Goal: Task Accomplishment & Management: Complete application form

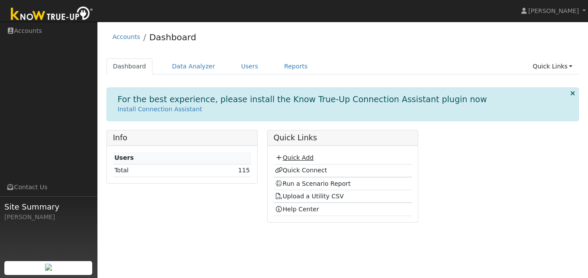
click at [309, 158] on link "Quick Add" at bounding box center [294, 157] width 39 height 7
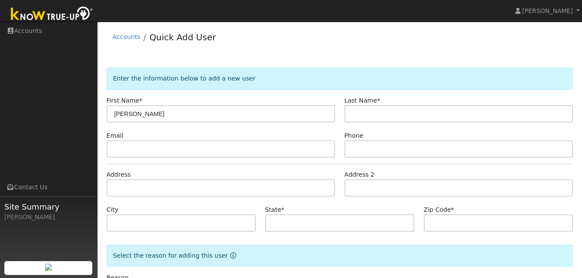
type input "Mary"
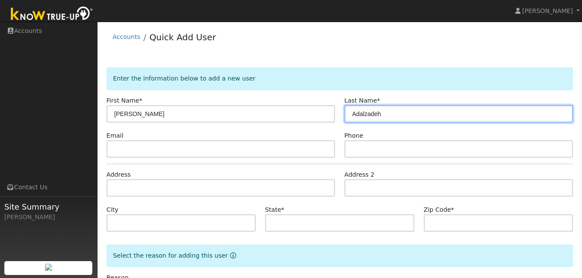
type input "Adalzadeh"
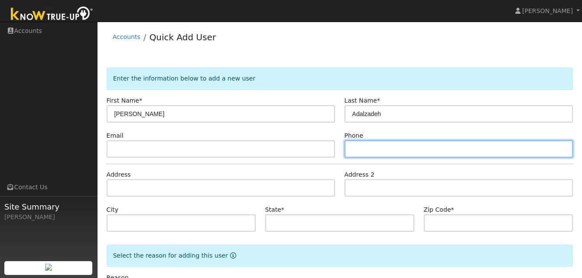
click at [354, 152] on input "text" at bounding box center [458, 148] width 229 height 17
type input "928-600-0520"
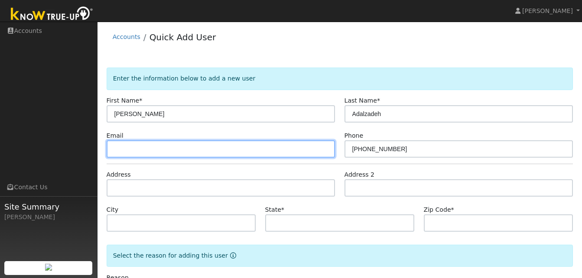
click at [113, 150] on input "text" at bounding box center [221, 148] width 229 height 17
type input "longjonathanw@gmail.com"
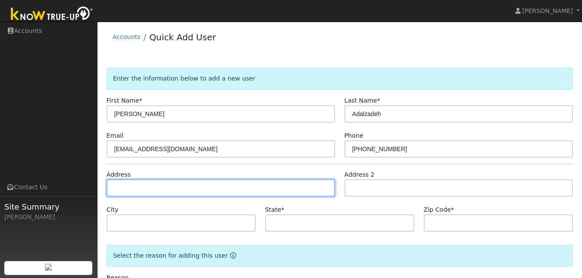
click at [119, 189] on input "text" at bounding box center [221, 187] width 229 height 17
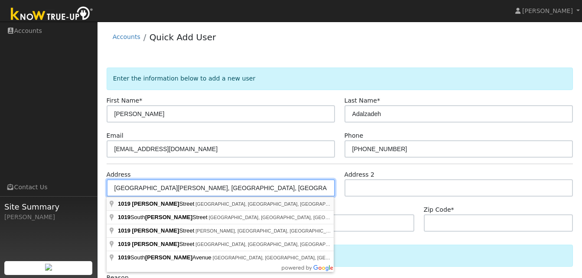
type input "[GEOGRAPHIC_DATA][PERSON_NAME]"
type input "[PERSON_NAME]"
type input "CA"
type input "95616"
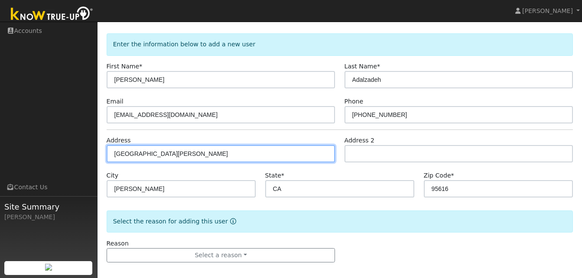
scroll to position [40, 0]
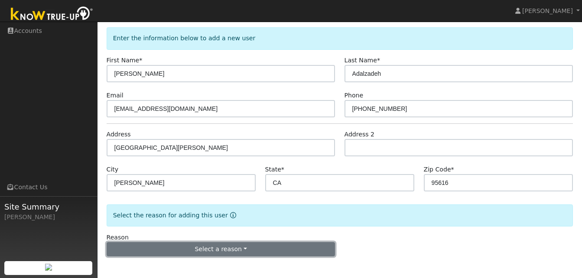
click at [243, 248] on button "Select a reason" at bounding box center [221, 249] width 229 height 15
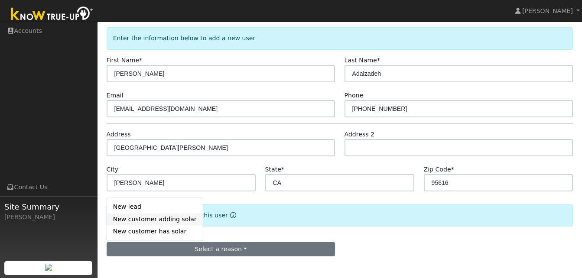
click at [152, 218] on link "New customer adding solar" at bounding box center [155, 219] width 96 height 12
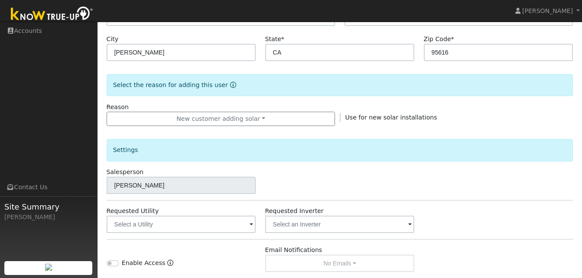
scroll to position [174, 0]
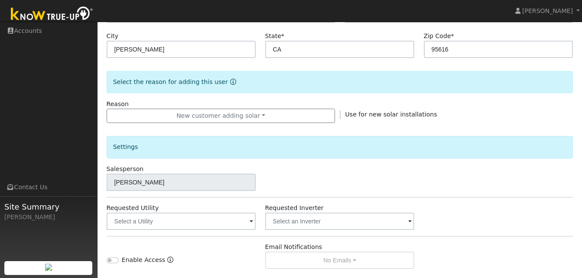
click at [250, 223] on span at bounding box center [250, 222] width 3 height 10
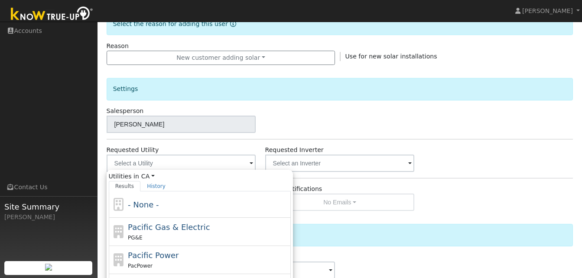
scroll to position [234, 0]
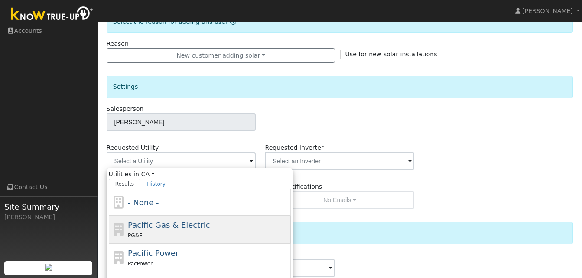
click at [162, 228] on span "Pacific Gas & Electric" at bounding box center [169, 224] width 82 height 9
type input "Pacific Gas & Electric"
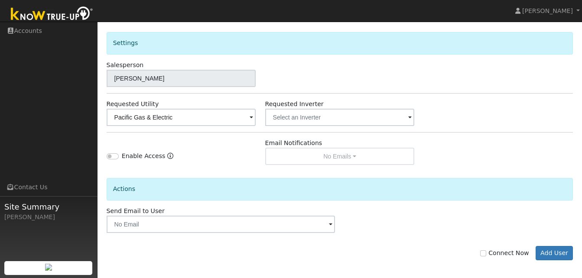
scroll to position [281, 0]
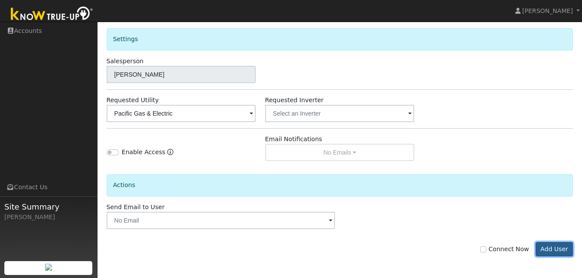
click at [558, 251] on button "Add User" at bounding box center [554, 249] width 38 height 15
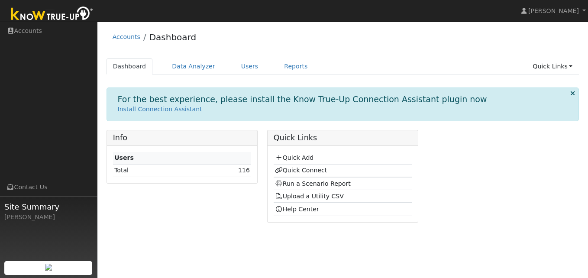
click at [245, 171] on link "116" at bounding box center [244, 170] width 12 height 7
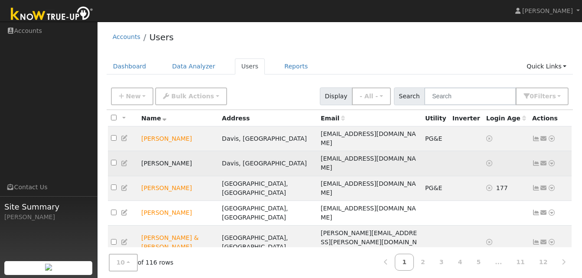
click at [126, 160] on icon at bounding box center [125, 163] width 8 height 6
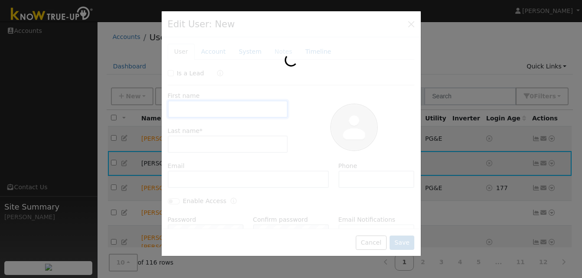
type input "[PERSON_NAME]"
type input "Adalzadeh"
type input "[EMAIL_ADDRESS][DOMAIN_NAME]"
type input "[PHONE_NUMBER]"
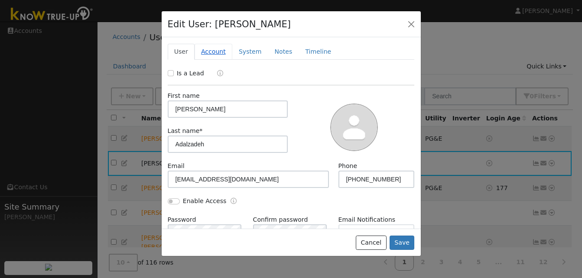
click at [218, 53] on link "Account" at bounding box center [213, 52] width 38 height 16
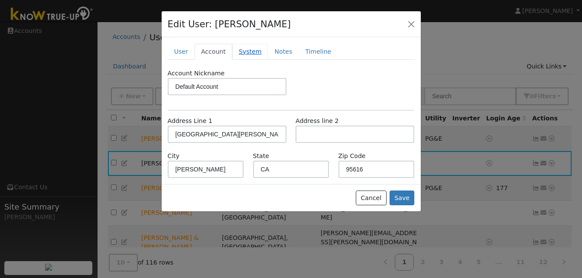
click at [243, 53] on link "System" at bounding box center [250, 52] width 36 height 16
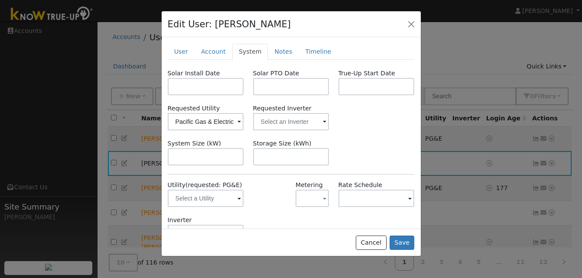
click at [237, 199] on span at bounding box center [238, 199] width 3 height 10
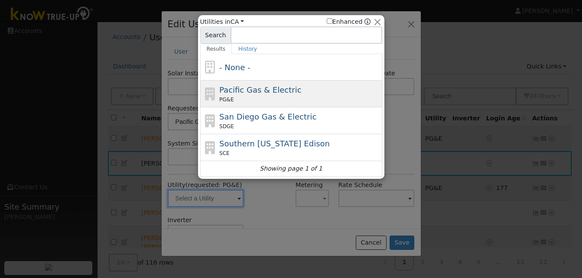
click at [226, 94] on span "Pacific Gas & Electric" at bounding box center [260, 89] width 82 height 9
type input "PG&E"
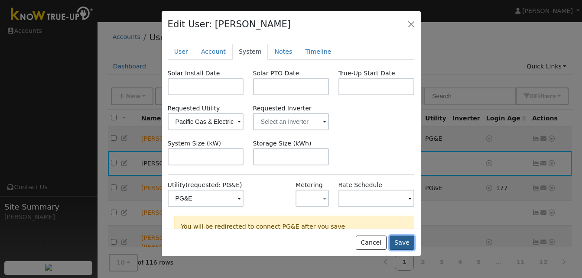
click at [400, 245] on button "Save" at bounding box center [401, 243] width 25 height 15
